Goal: Find specific page/section: Find specific page/section

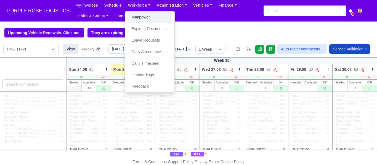
click at [142, 15] on link "Manpower" at bounding box center [150, 18] width 45 height 12
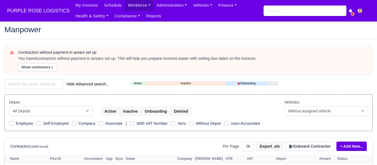
select select "25"
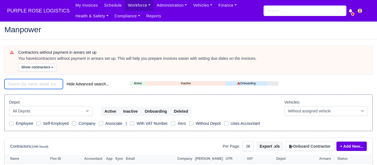
click at [35, 83] on input "search" at bounding box center [33, 84] width 59 height 10
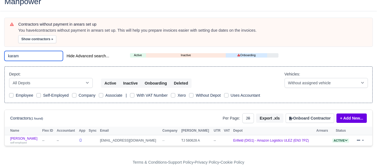
scroll to position [29, 0]
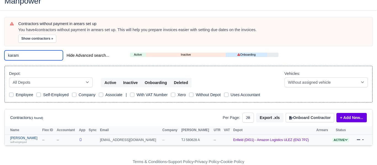
type input "karam"
click at [30, 137] on link "[PERSON_NAME] self-employed" at bounding box center [24, 140] width 29 height 8
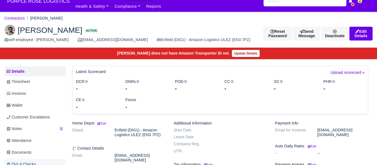
scroll to position [11, 0]
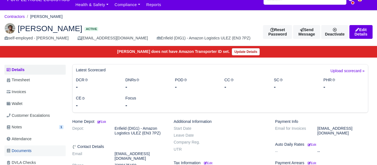
click at [34, 151] on link "Documents" at bounding box center [34, 151] width 61 height 11
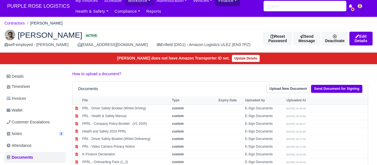
scroll to position [6, 0]
